Goal: Information Seeking & Learning: Learn about a topic

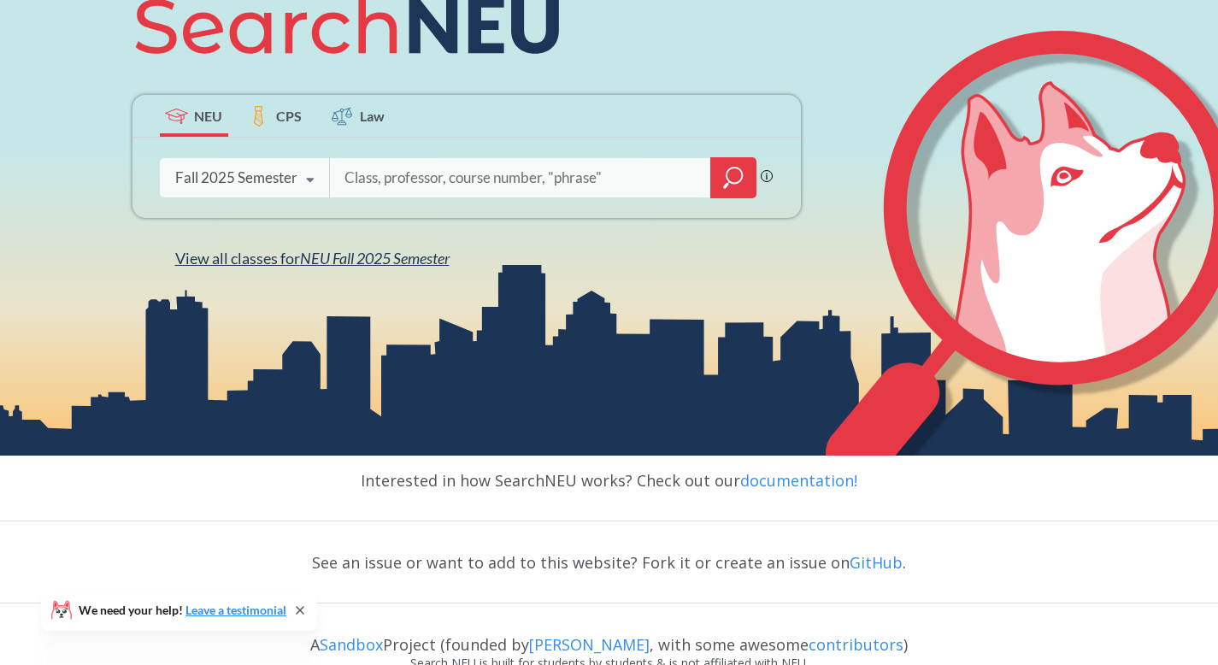
scroll to position [287, 0]
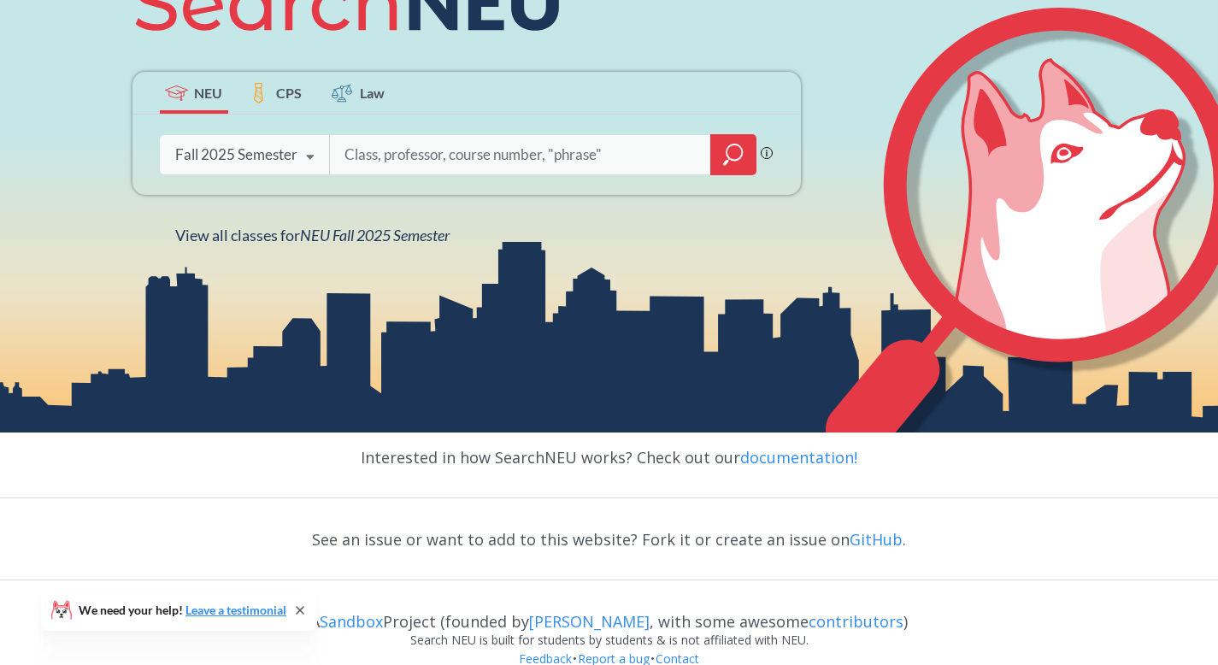
click at [312, 157] on icon at bounding box center [310, 157] width 32 height 48
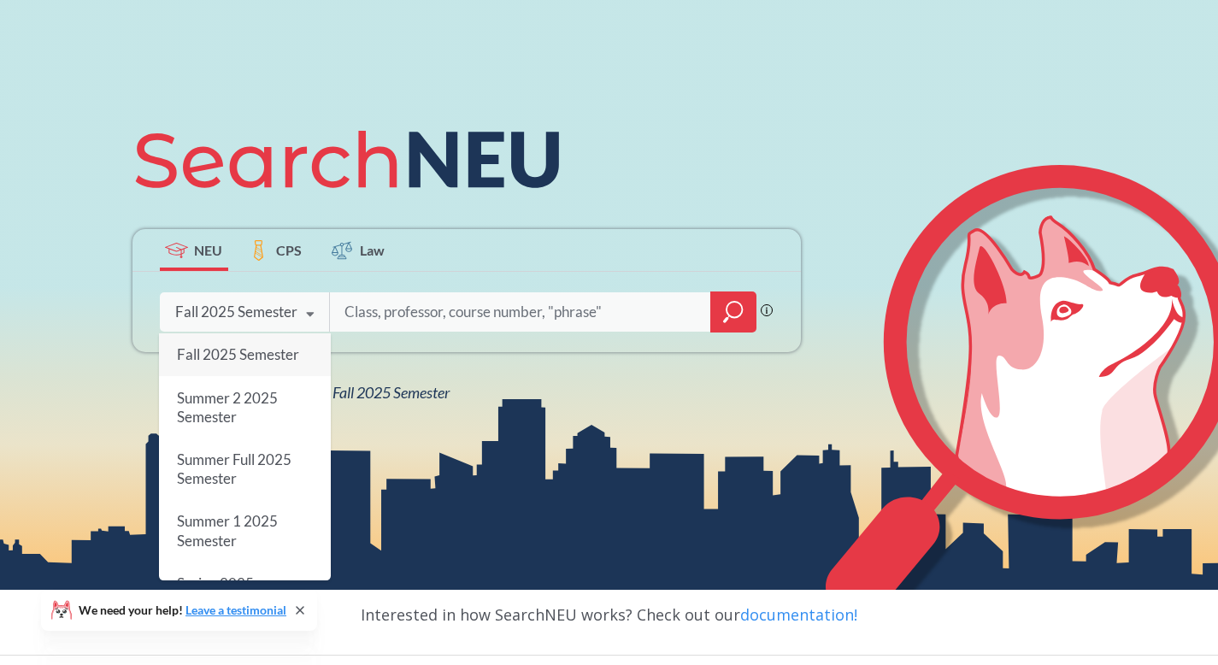
scroll to position [133, 0]
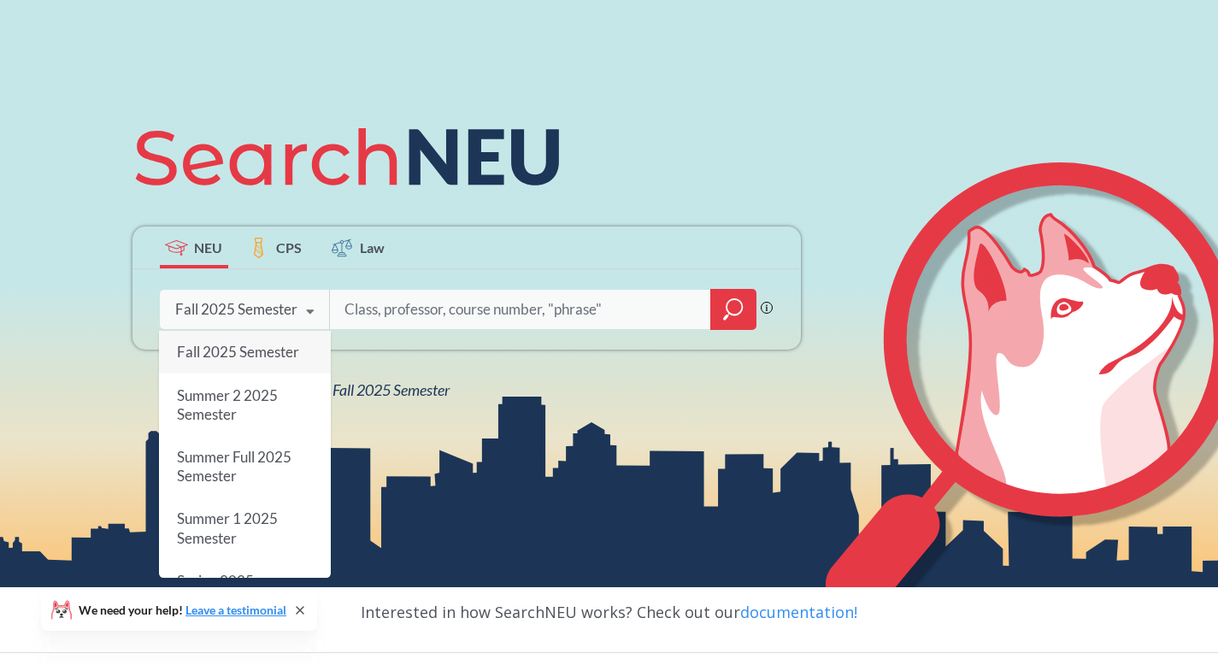
drag, startPoint x: 241, startPoint y: 355, endPoint x: 253, endPoint y: 350, distance: 13.0
click at [242, 354] on span "Fall 2025 Semester" at bounding box center [237, 352] width 122 height 18
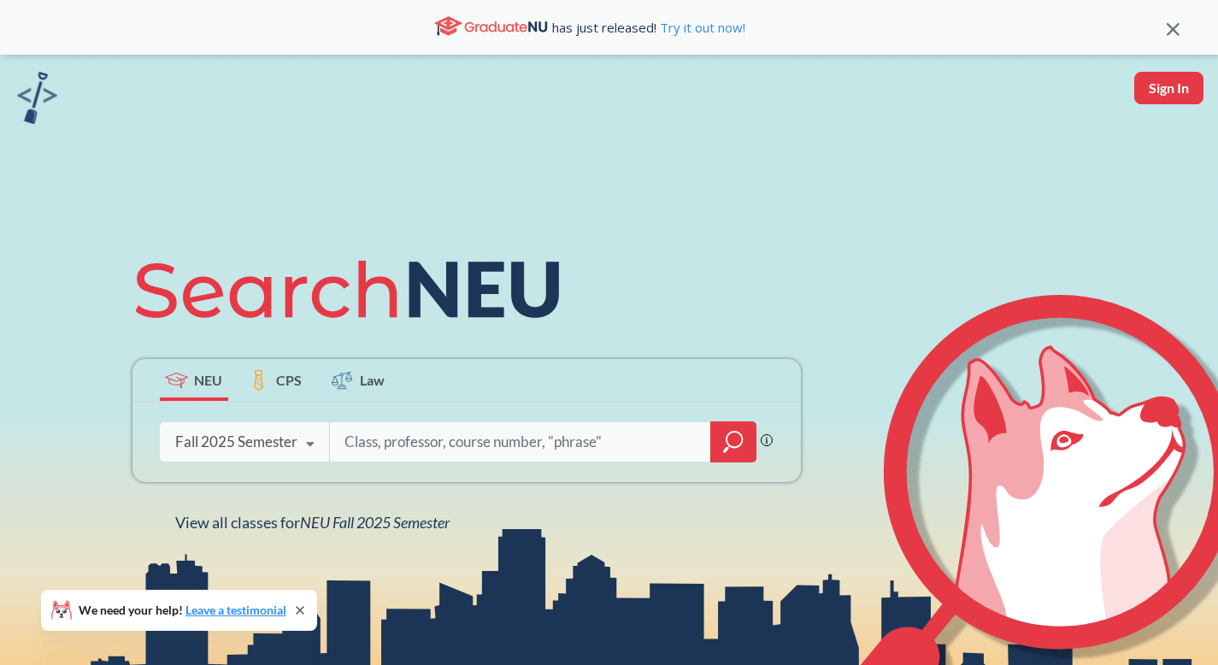
click at [380, 432] on input "search" at bounding box center [521, 442] width 356 height 36
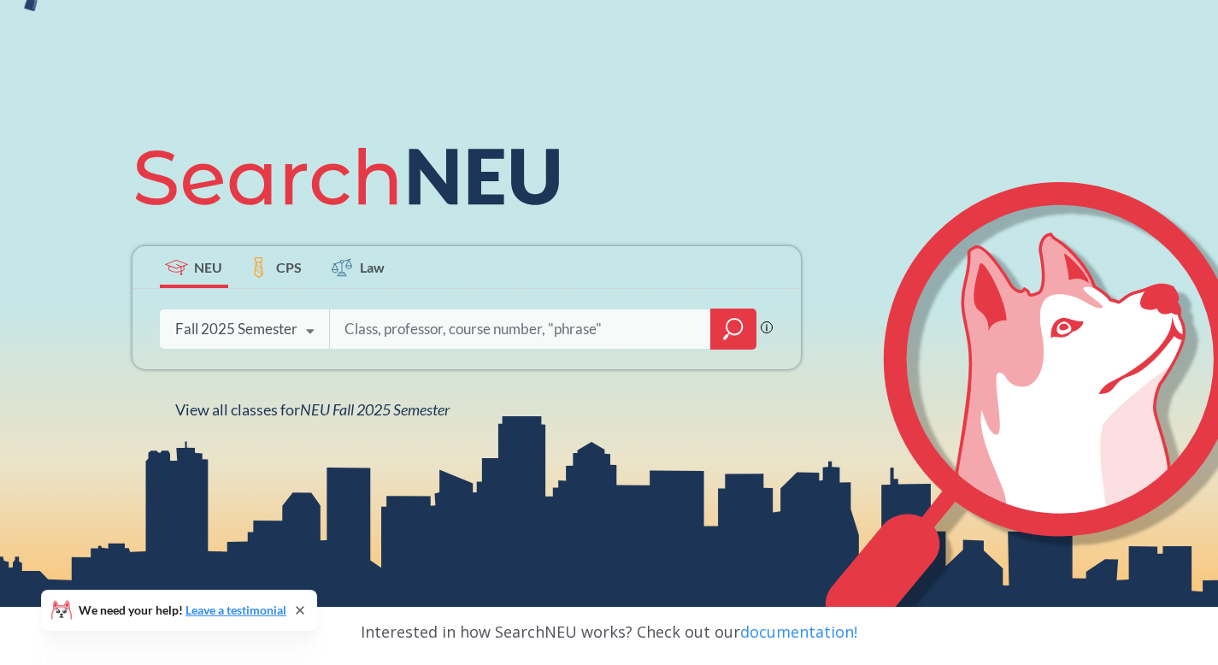
scroll to position [115, 0]
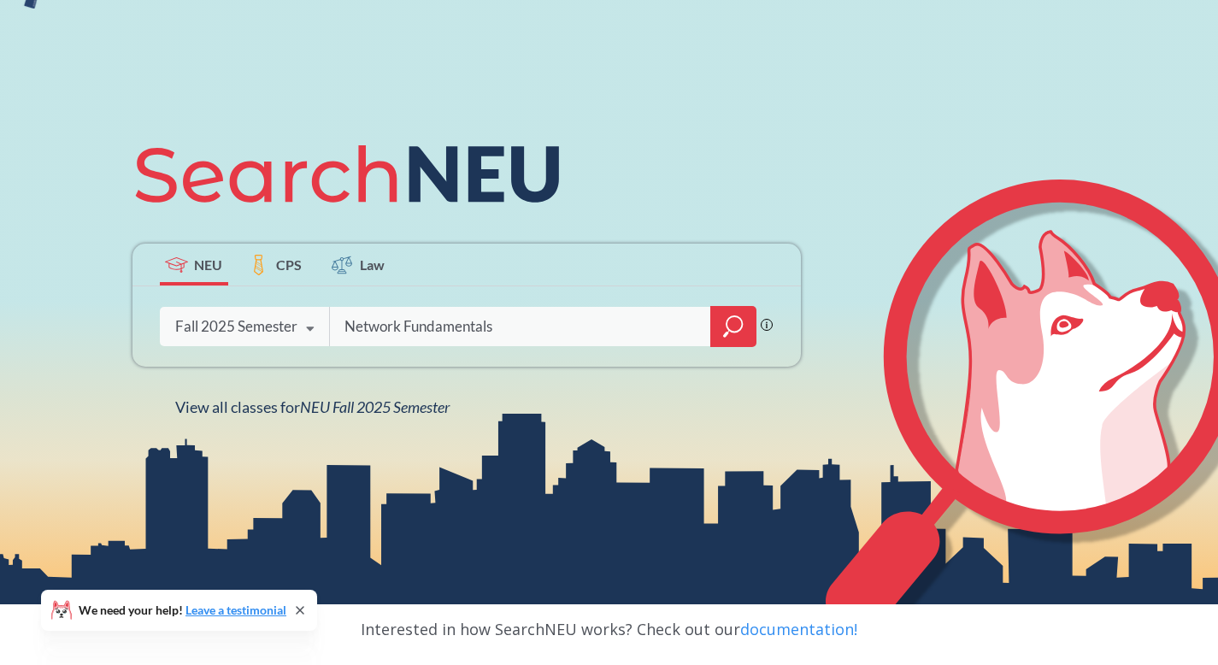
type input "Network Fundamentals"
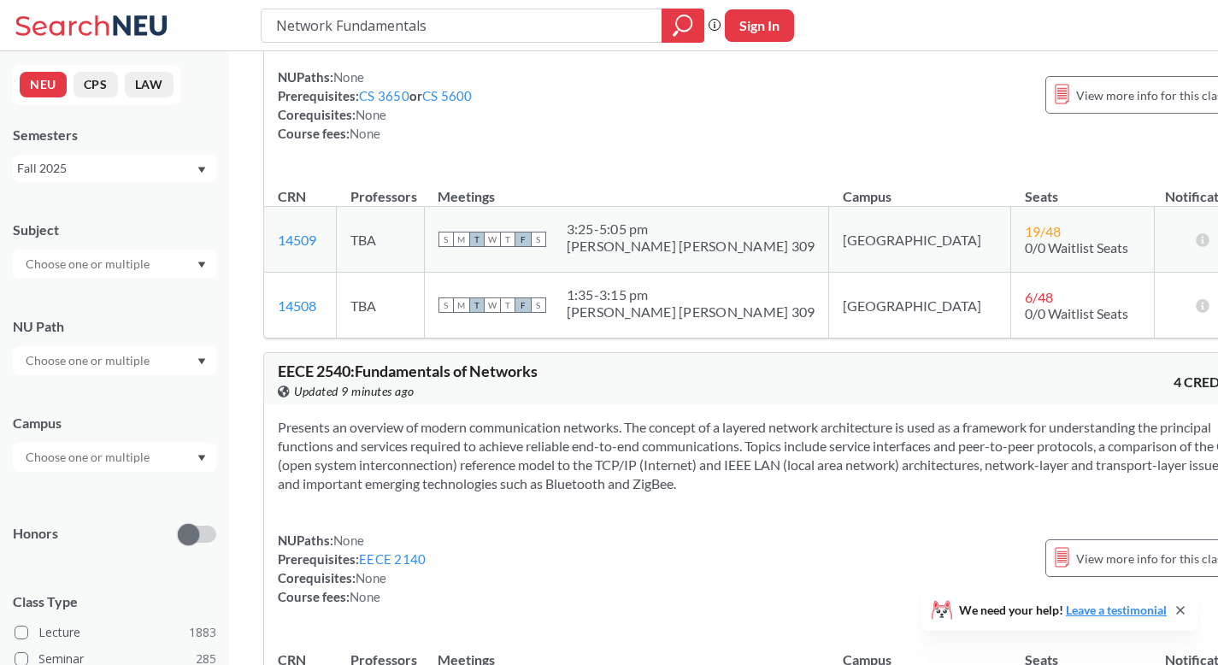
scroll to position [186, 0]
click at [1025, 254] on span "0/0 Waitlist Seats" at bounding box center [1076, 246] width 103 height 16
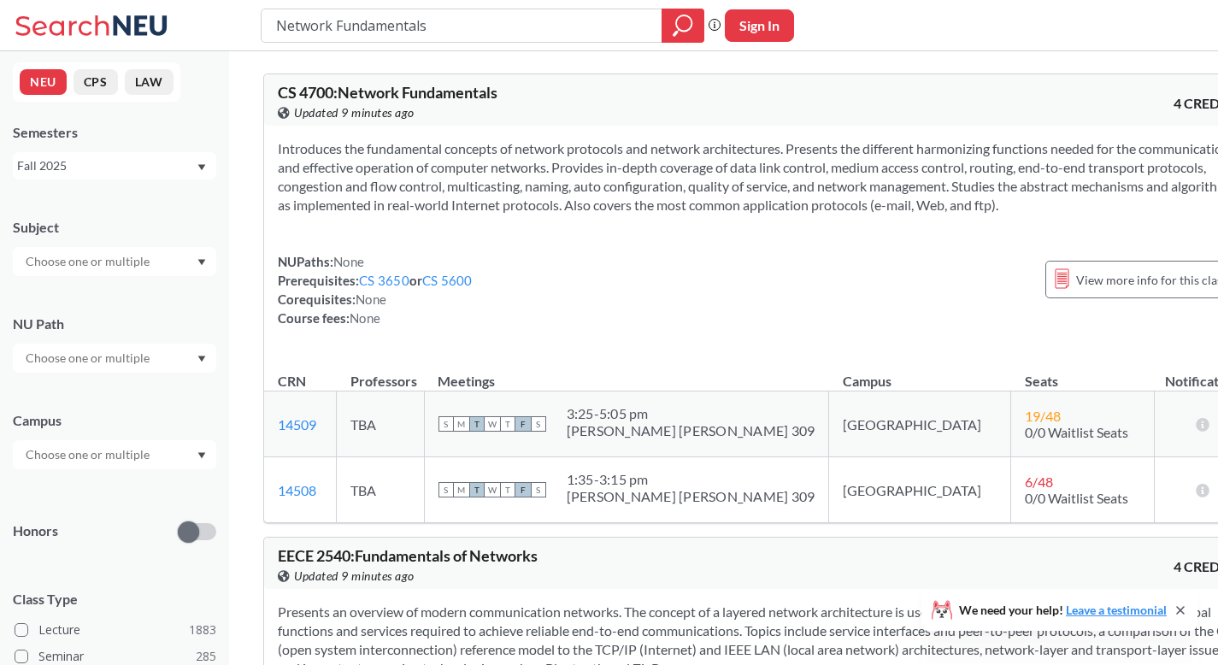
scroll to position [3, 0]
click at [179, 258] on div at bounding box center [115, 260] width 204 height 29
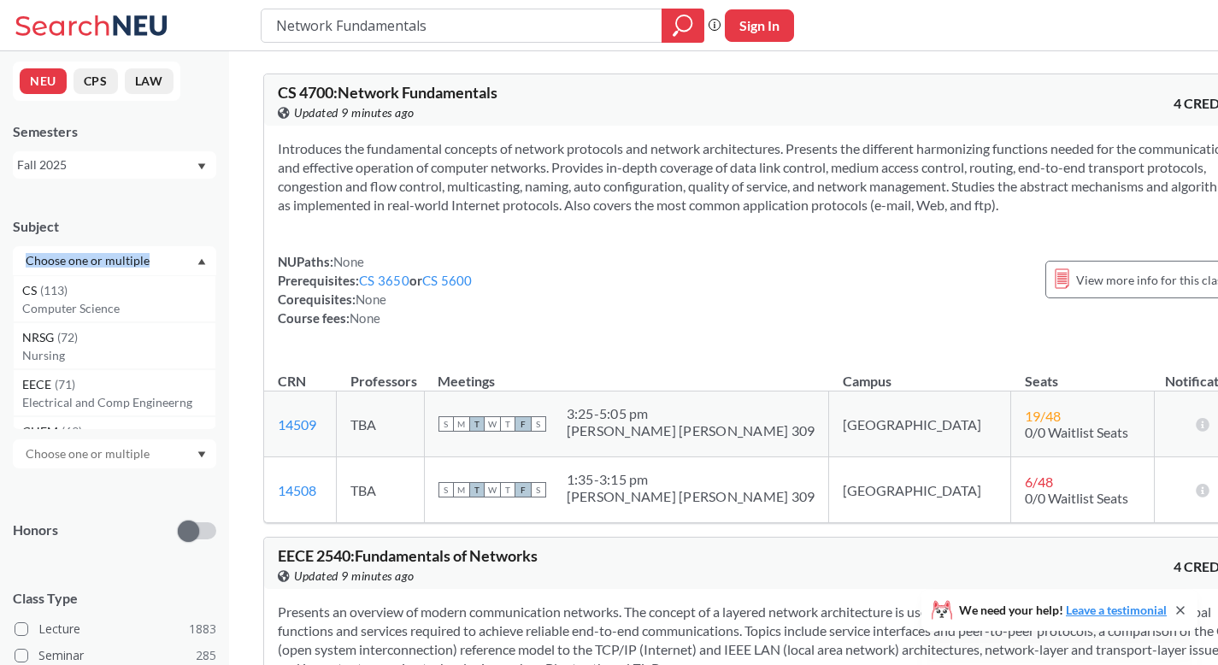
click at [178, 259] on div at bounding box center [115, 260] width 204 height 29
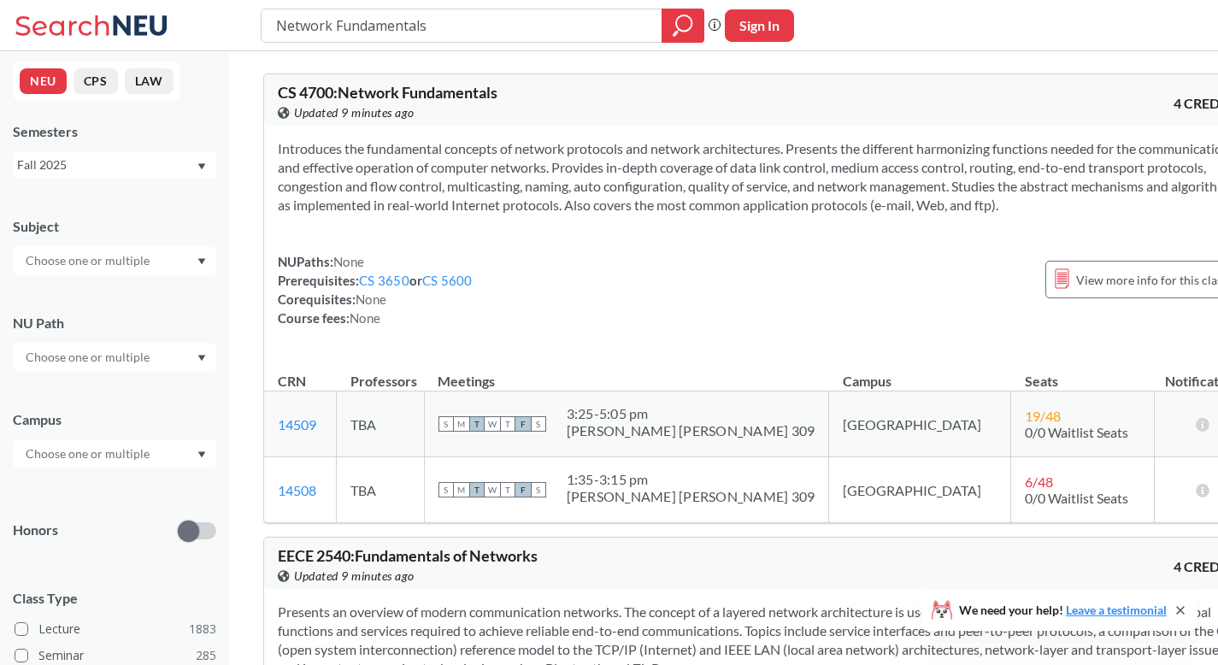
click at [166, 345] on div at bounding box center [115, 357] width 204 height 29
drag, startPoint x: 189, startPoint y: 355, endPoint x: 205, endPoint y: 349, distance: 17.3
click at [191, 354] on div at bounding box center [115, 357] width 204 height 29
click at [740, 28] on button "Sign In" at bounding box center [759, 25] width 69 height 32
select select "US"
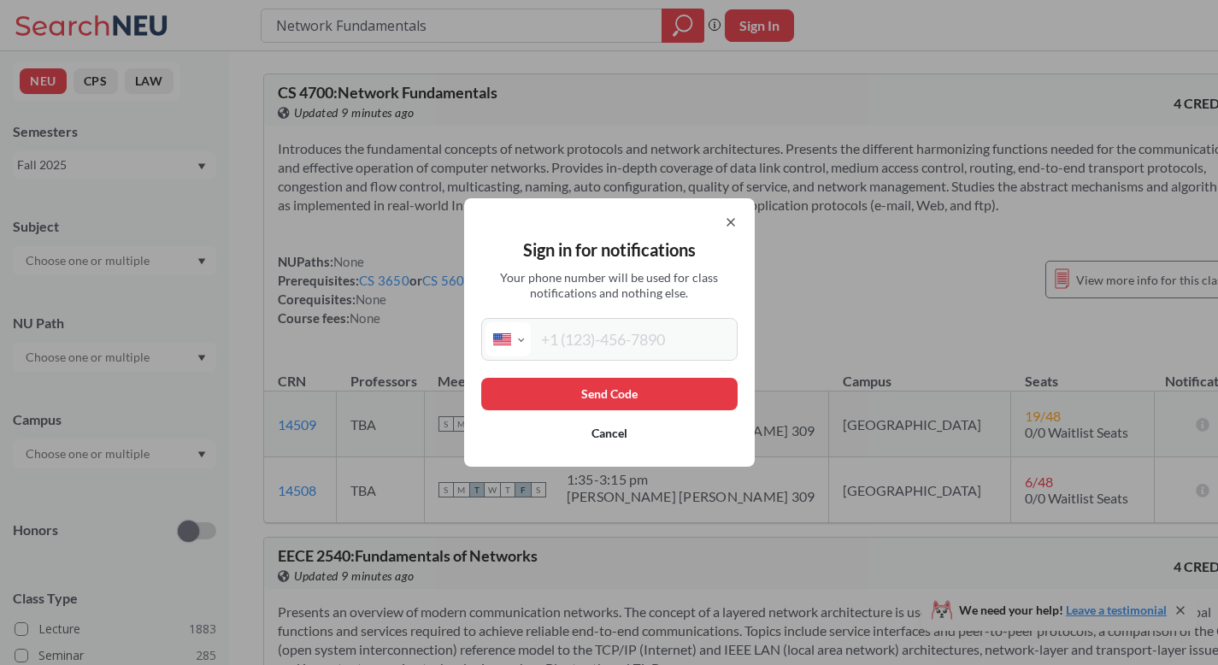
click at [650, 352] on input "tel" at bounding box center [632, 339] width 203 height 34
type input "70"
click at [432, 142] on div "Sign in for notifications Your phone number will be used for class notification…" at bounding box center [609, 332] width 1218 height 665
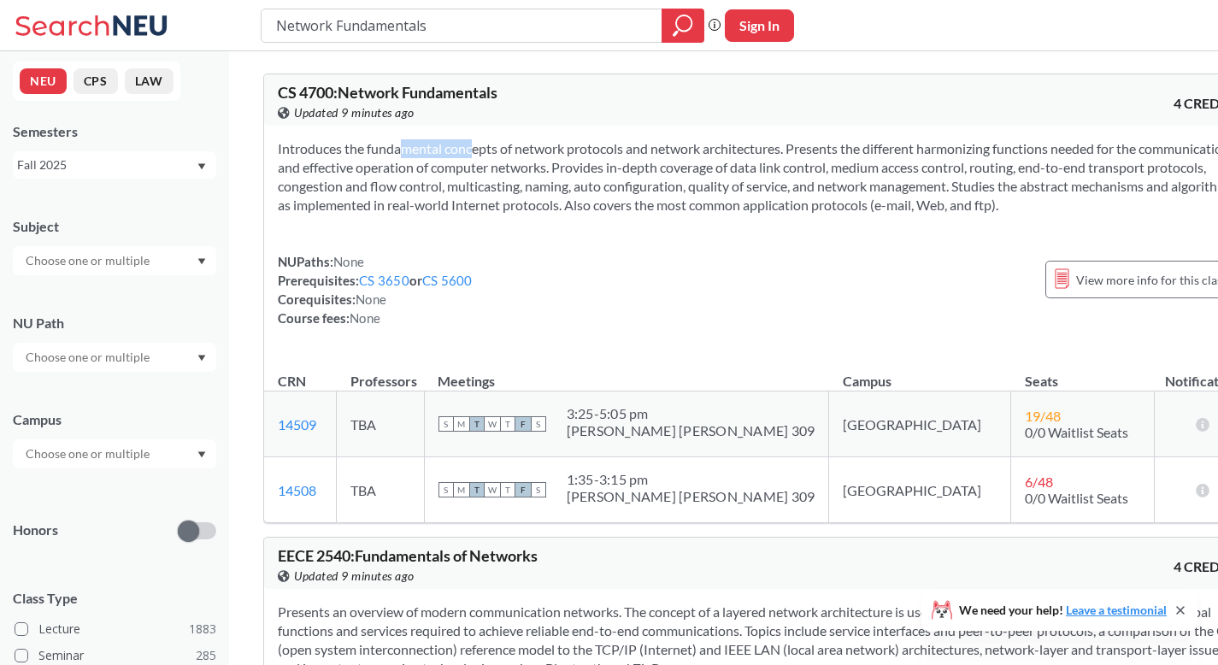
click at [432, 142] on section "Introduces the fundamental concepts of network protocols and network architectu…" at bounding box center [759, 176] width 963 height 75
click at [121, 27] on icon at bounding box center [141, 25] width 54 height 20
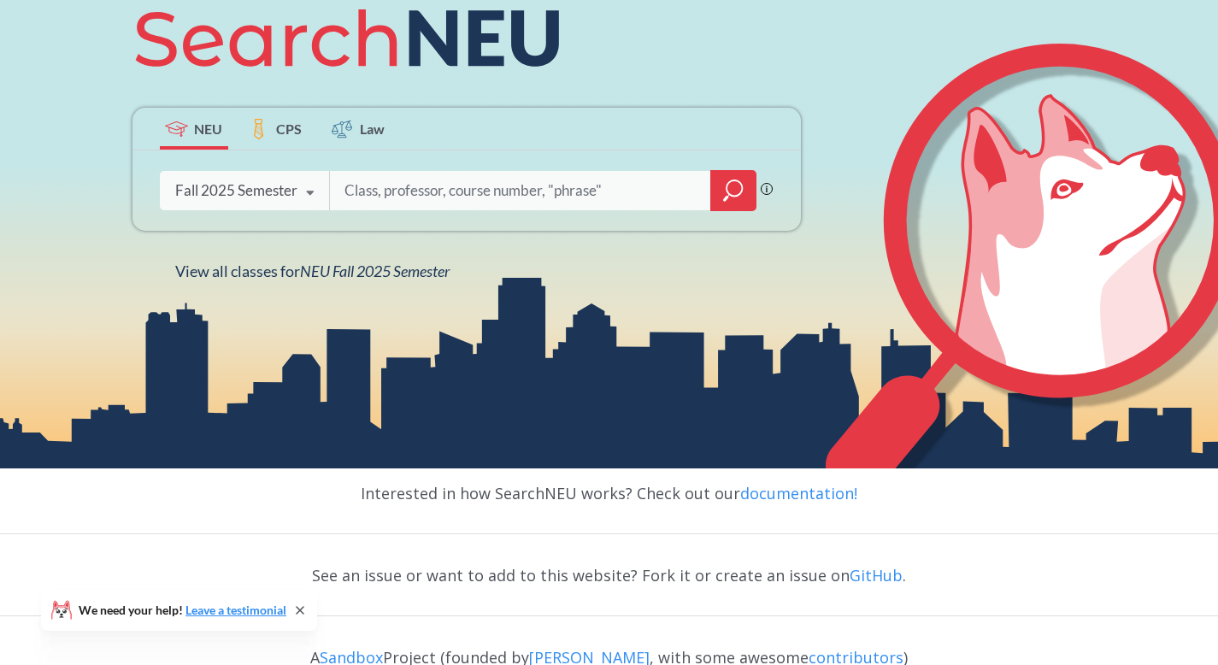
scroll to position [261, 0]
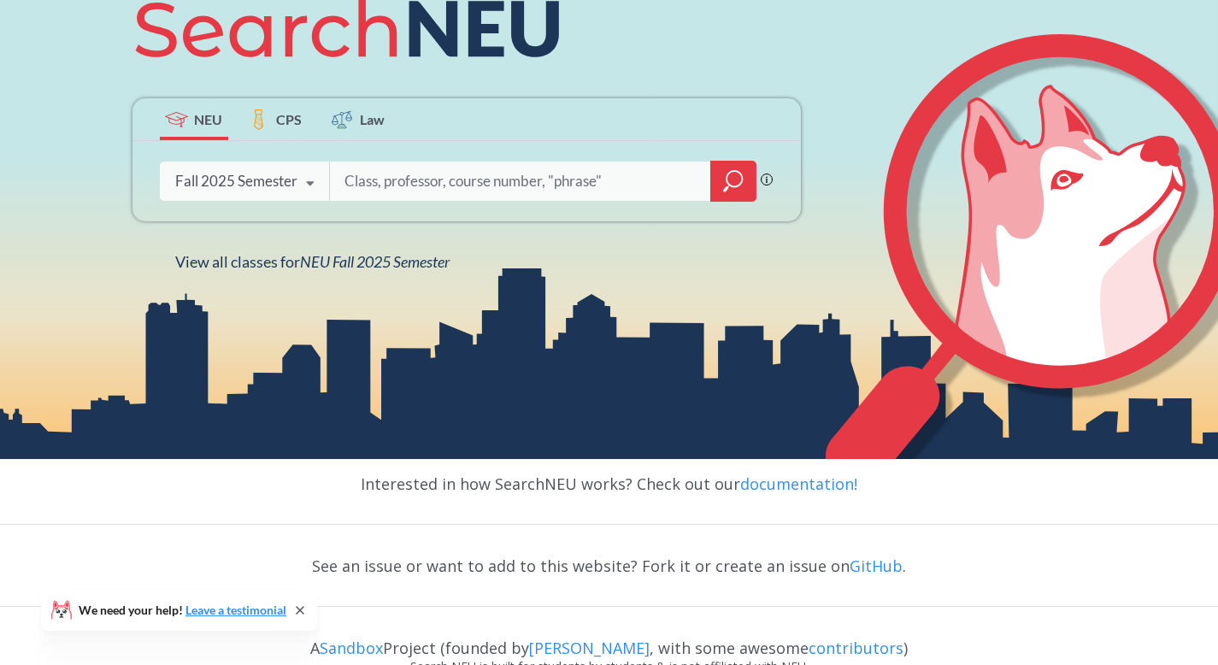
click at [237, 184] on div "Fall 2025 Semester" at bounding box center [236, 181] width 122 height 19
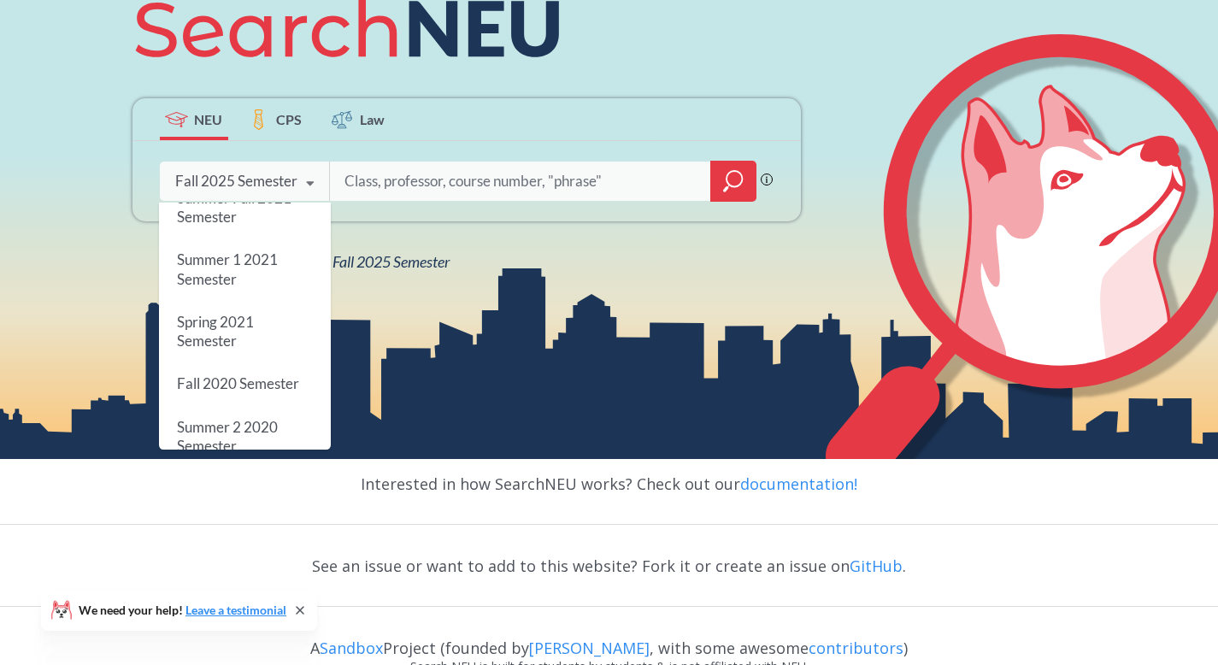
scroll to position [1543, 0]
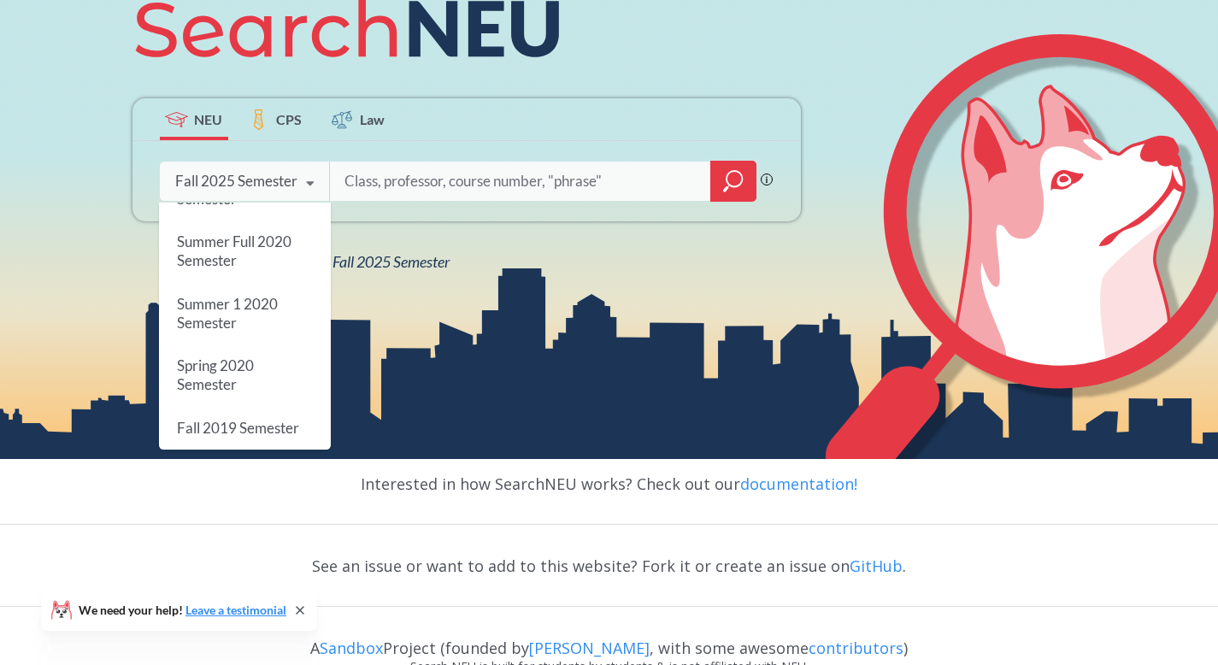
click at [66, 291] on div "NEU CPS Law Phrase search guarantees the exact search appears in the results. E…" at bounding box center [609, 126] width 1218 height 665
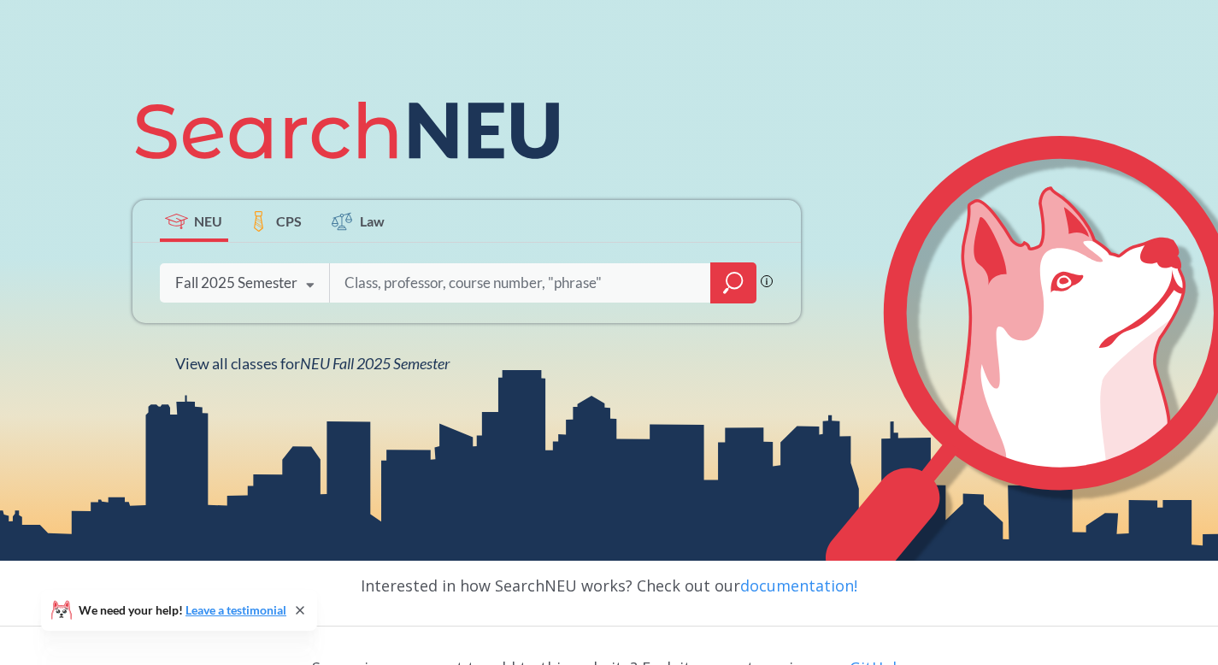
scroll to position [316, 0]
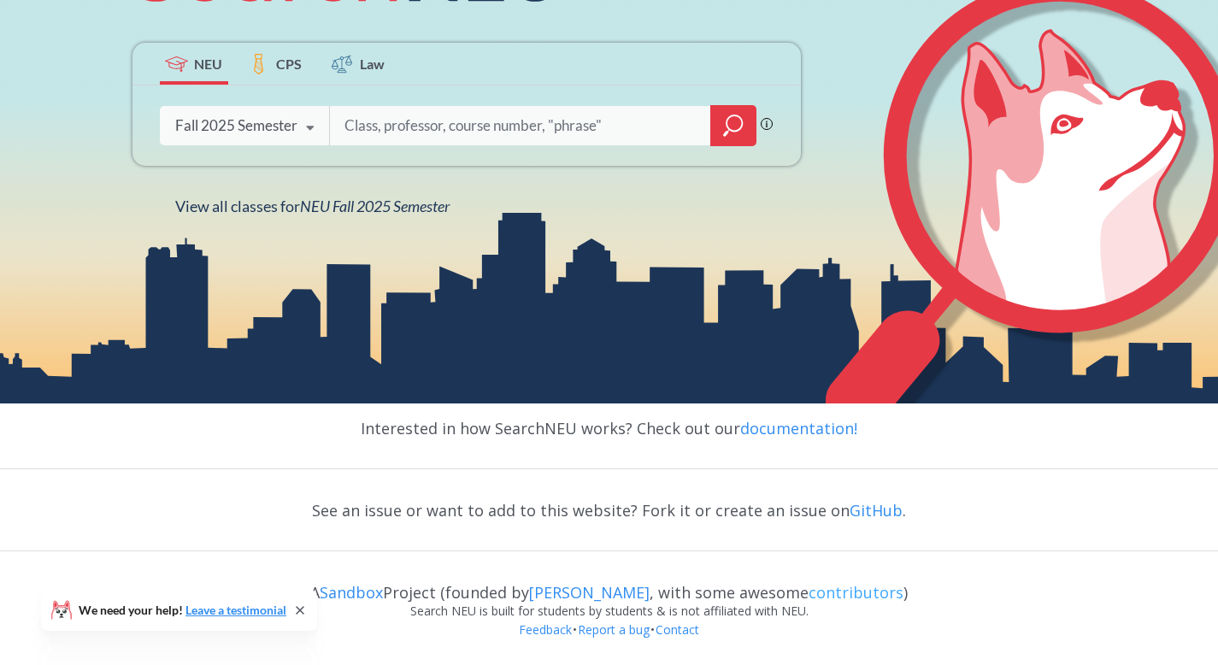
click at [831, 590] on link "contributors" at bounding box center [856, 592] width 95 height 21
